Goal: Navigation & Orientation: Find specific page/section

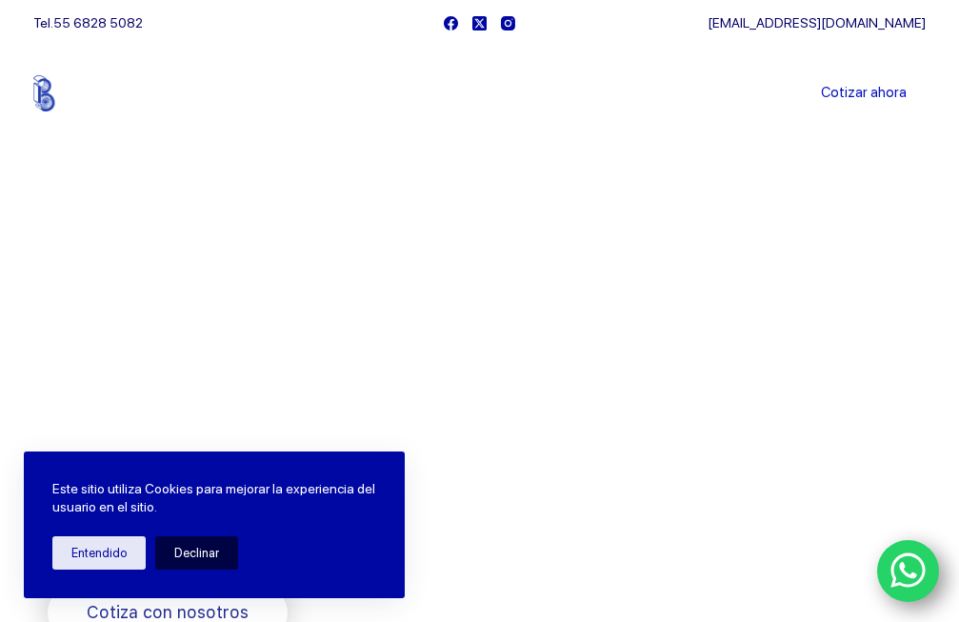
click at [185, 546] on button "Declinar" at bounding box center [196, 552] width 83 height 33
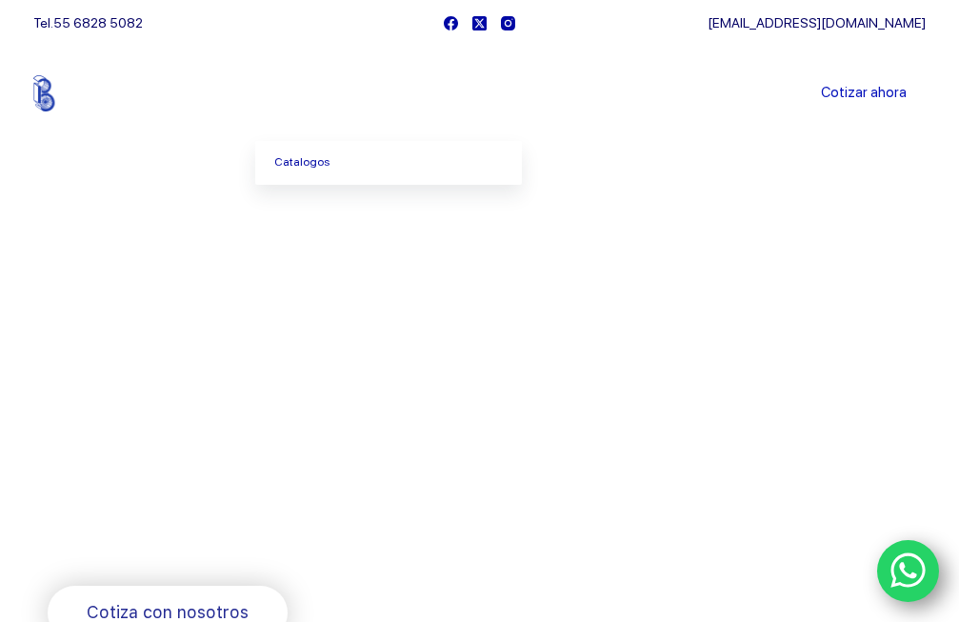
click at [358, 85] on span "Menu Principal" at bounding box center [355, 93] width 23 height 23
click at [358, 91] on span "Menu Principal" at bounding box center [355, 93] width 23 height 23
click at [312, 163] on link "Catalogos" at bounding box center [388, 163] width 267 height 44
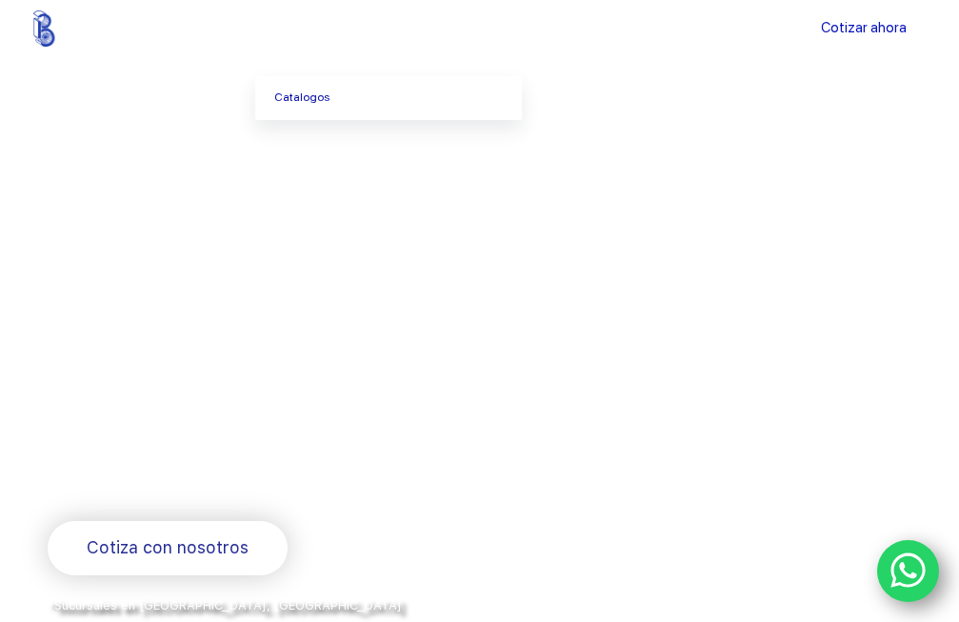
scroll to position [25, 0]
